Goal: Find specific page/section: Find specific page/section

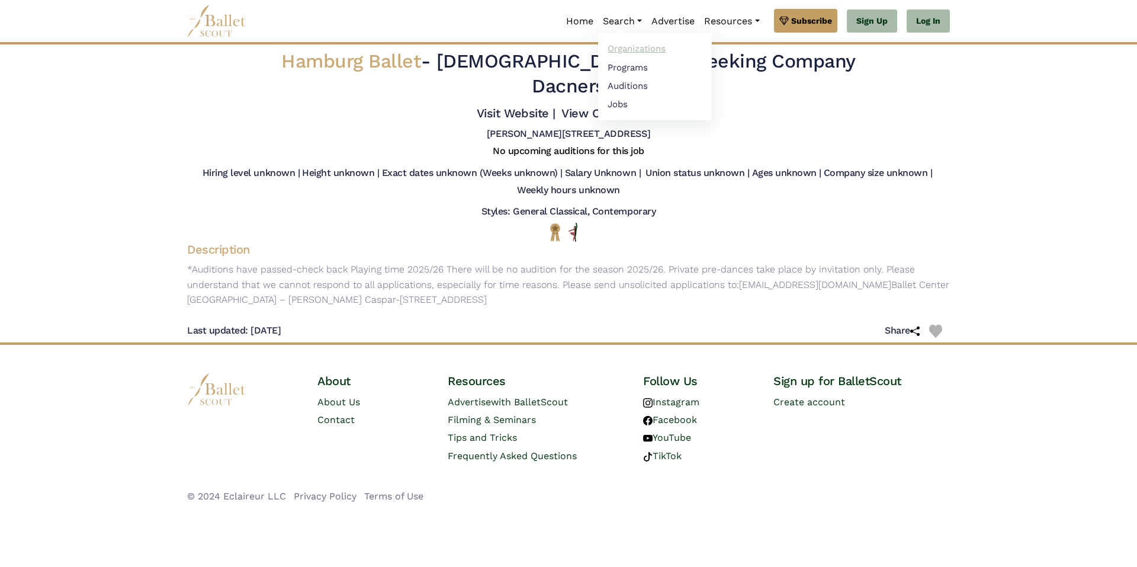
click at [635, 48] on link "Organizations" at bounding box center [655, 49] width 114 height 18
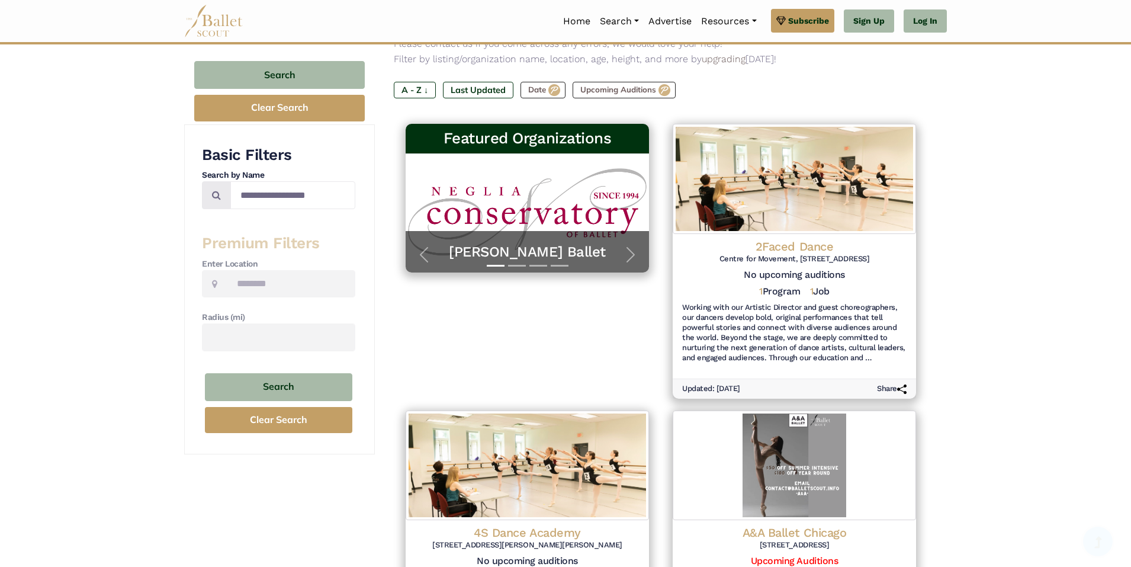
scroll to position [118, 0]
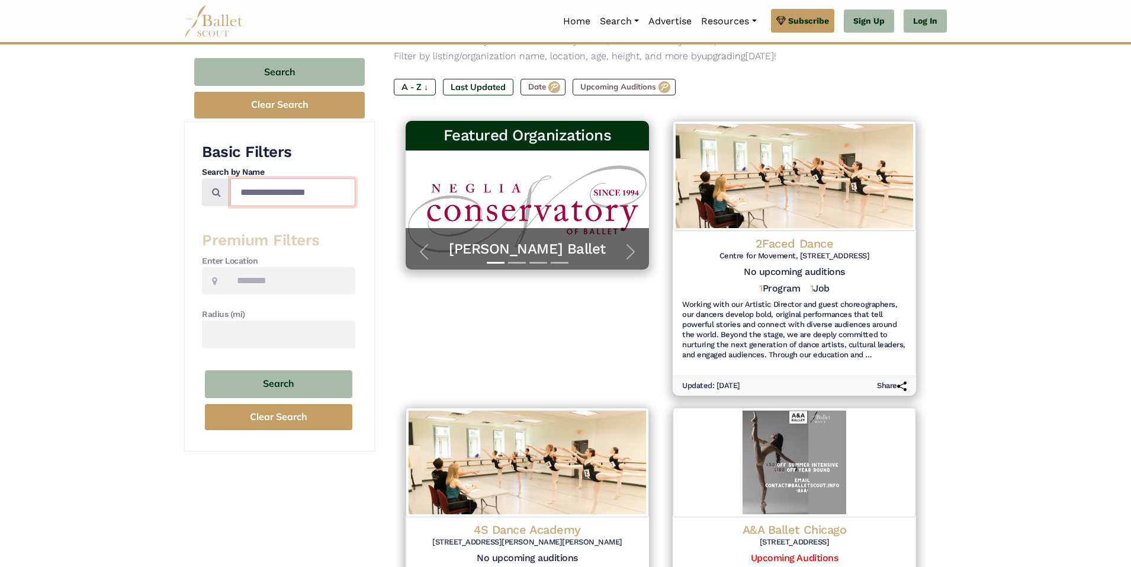
drag, startPoint x: 284, startPoint y: 188, endPoint x: 301, endPoint y: 191, distance: 17.0
click at [284, 188] on input "Search by names..." at bounding box center [292, 192] width 125 height 28
type input "**********"
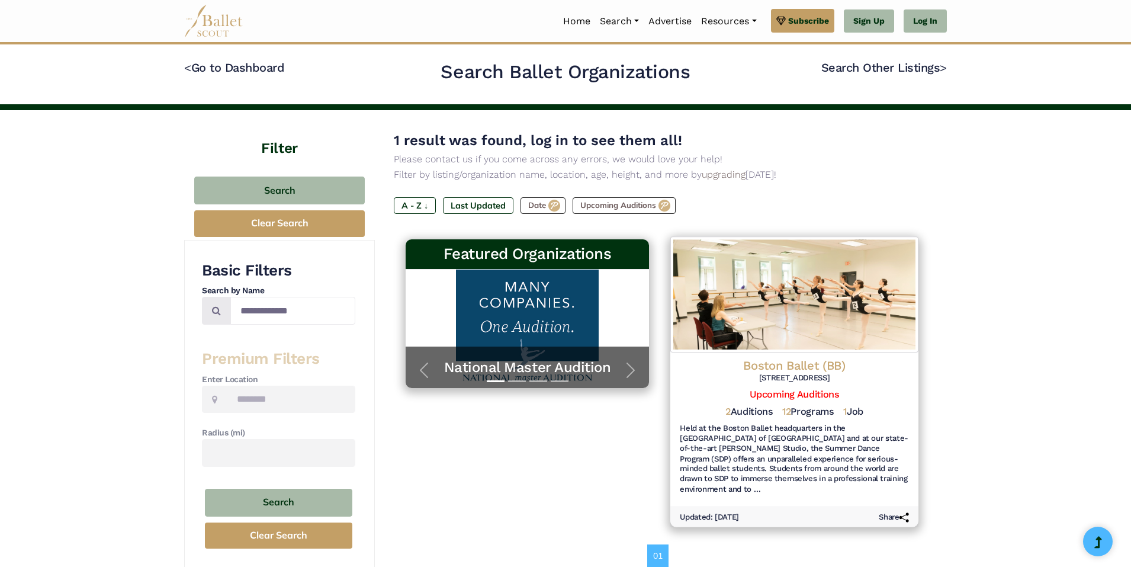
click at [824, 366] on h4 "Boston Ballet (BB)" at bounding box center [794, 366] width 229 height 16
